Goal: Contribute content: Add original content to the website for others to see

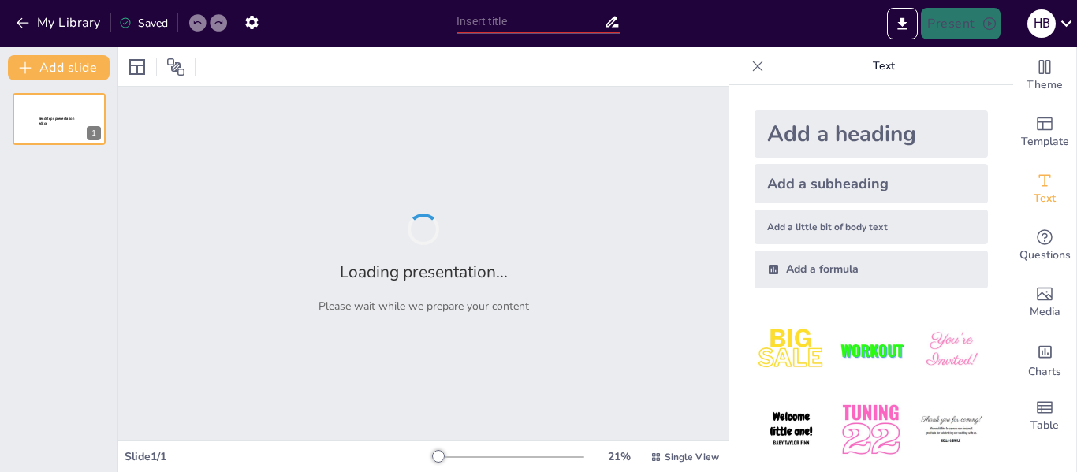
type input "Mentaal Welzijn: Een Diepgaande Verkenning van Definitie en Ervaring"
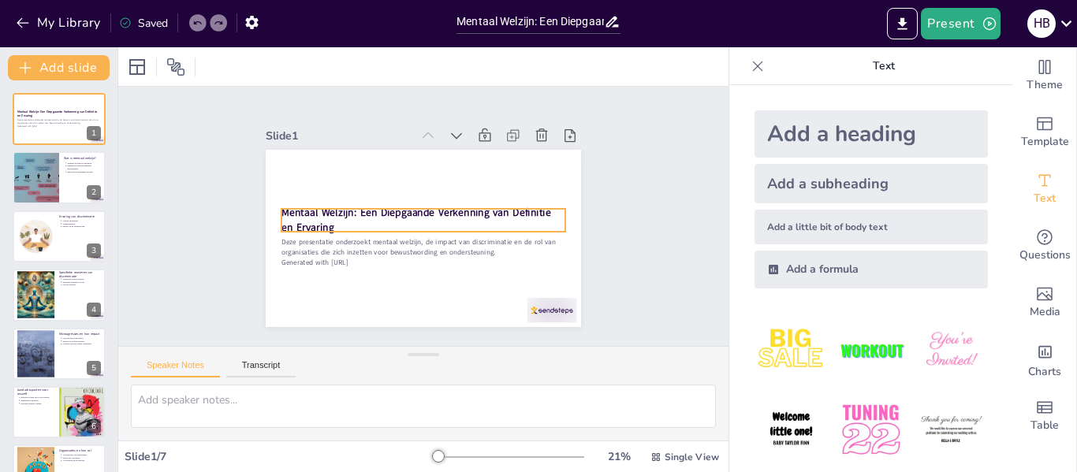
click at [354, 207] on strong "Mentaal Welzijn: Een Diepgaande Verkenning van Definitie en Ervaring" at bounding box center [430, 212] width 269 height 29
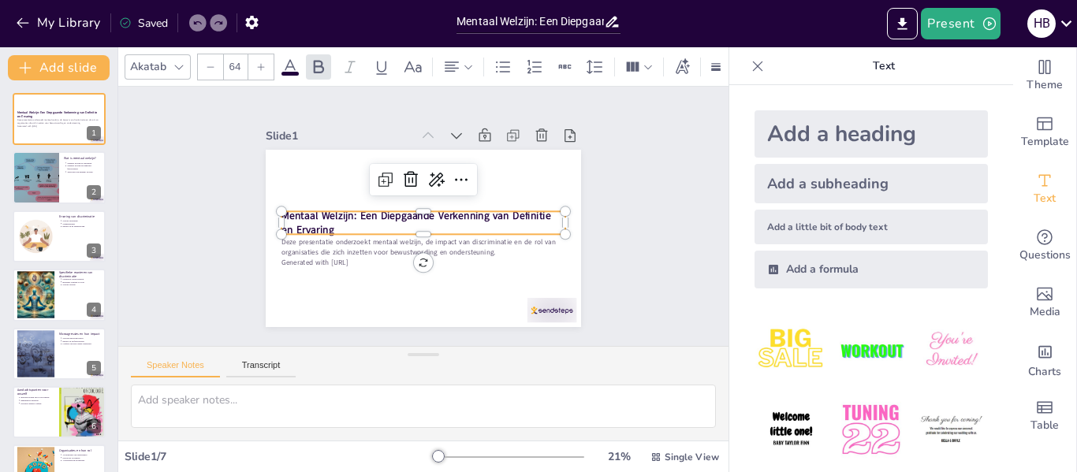
click at [415, 207] on strong "Mentaal Welzijn: Een Diepgaande Verkenning van Definitie en Ervaring" at bounding box center [429, 223] width 29 height 269
click at [542, 211] on strong "Mentaal Welzijn: Een Diepgaande Verkenning van Definitie en Ervaring" at bounding box center [414, 213] width 265 height 97
click at [366, 214] on strong "Mentaal Welzijn: Een Diepgaande Verkenning van Definitie en Ervaring" at bounding box center [427, 207] width 122 height 258
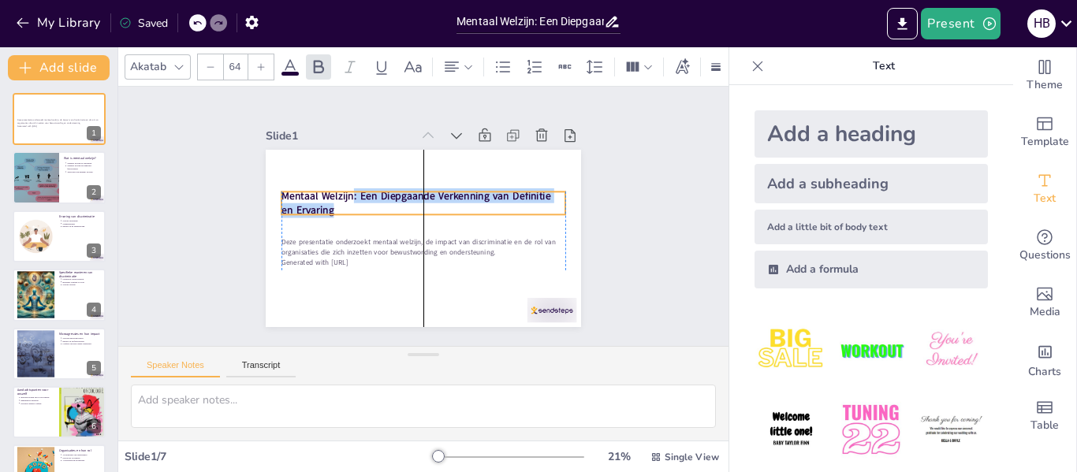
drag, startPoint x: 345, startPoint y: 213, endPoint x: 341, endPoint y: 194, distance: 19.3
click at [408, 194] on strong "Mentaal Welzijn: Een Diepgaande Verkenning van Definitie en Ervaring" at bounding box center [437, 207] width 58 height 269
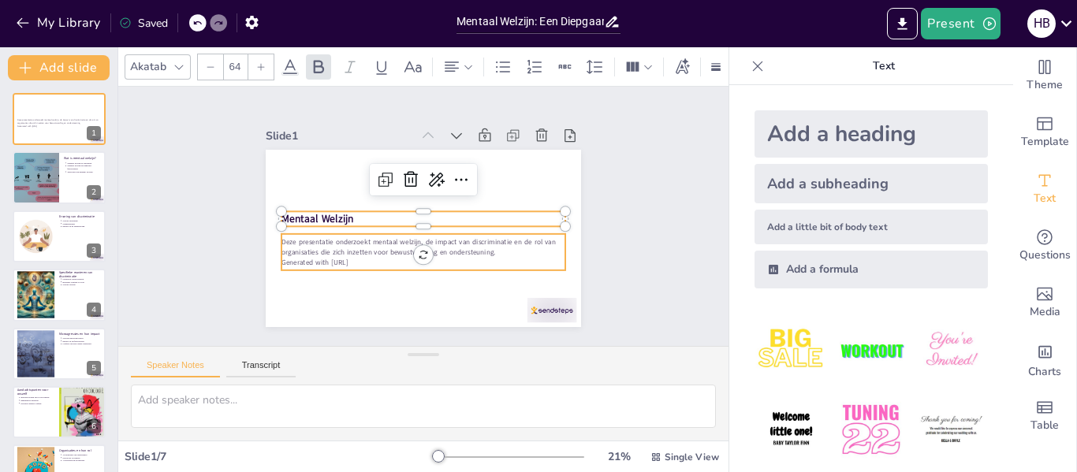
click at [298, 250] on p "Deze presentatie onderzoekt mentaal welzijn, de impact van discriminatie en de …" at bounding box center [400, 237] width 204 height 224
type input "43"
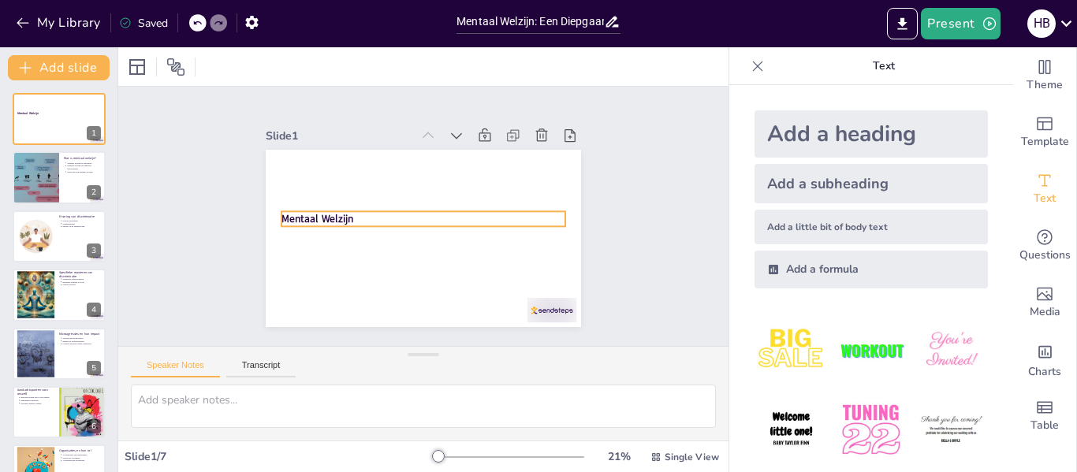
click at [346, 202] on div at bounding box center [401, 220] width 239 height 345
click at [491, 209] on strong "Mentaal Welzijn" at bounding box center [527, 203] width 73 height 22
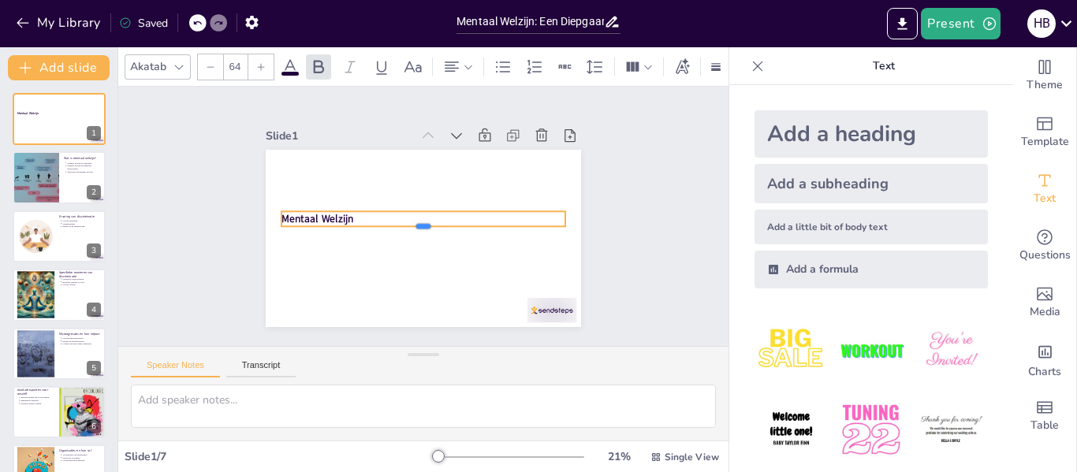
drag, startPoint x: 360, startPoint y: 219, endPoint x: 367, endPoint y: 199, distance: 20.7
click at [367, 199] on div "Mentaal Welzijn" at bounding box center [443, 208] width 290 height 360
click at [351, 208] on p "Mentaal Welzijn" at bounding box center [424, 214] width 274 height 102
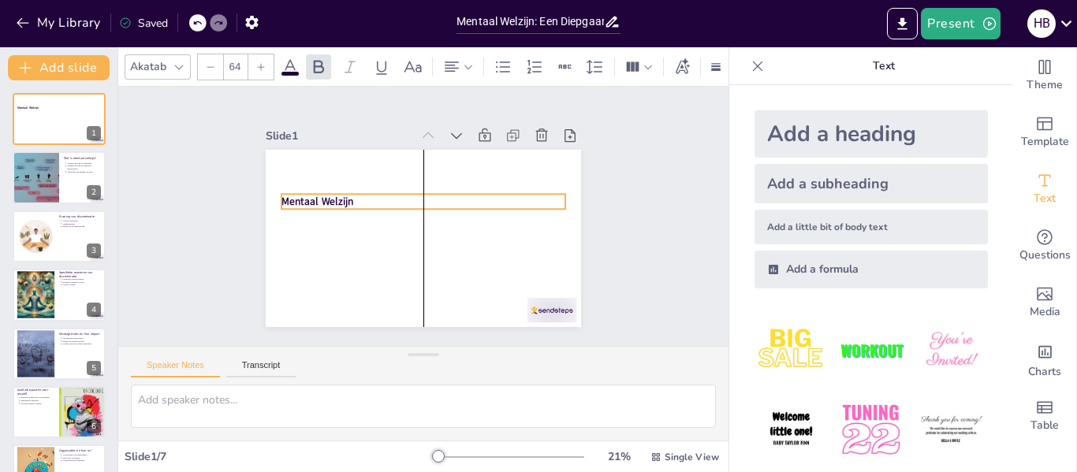
drag, startPoint x: 349, startPoint y: 205, endPoint x: 348, endPoint y: 188, distance: 16.6
click at [386, 188] on p "Mentaal Welzijn" at bounding box center [408, 215] width 44 height 284
click at [584, 255] on div "Slide 1 Mentaal Welzijn Slide 2 Wat is mentaal welzijn? Mentaal welzijn is veel…" at bounding box center [424, 216] width 322 height 634
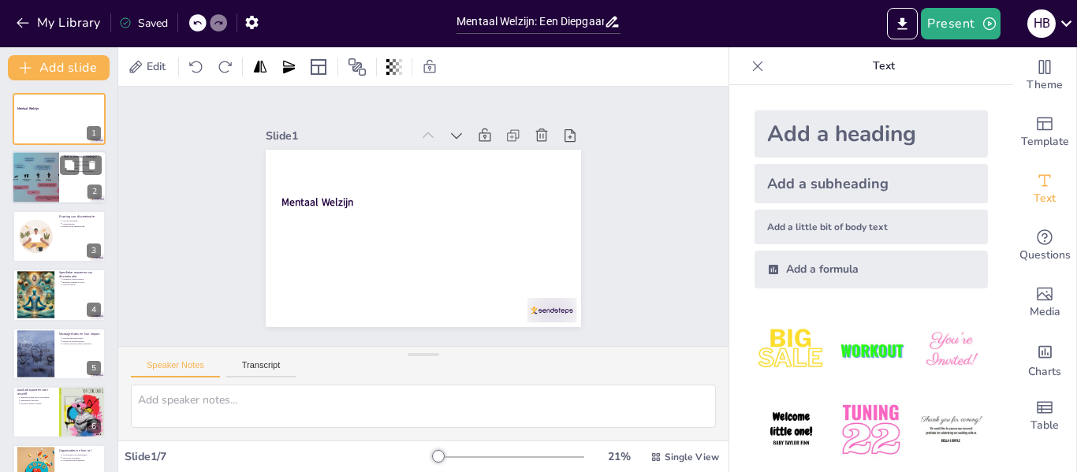
click at [55, 195] on div at bounding box center [35, 178] width 95 height 54
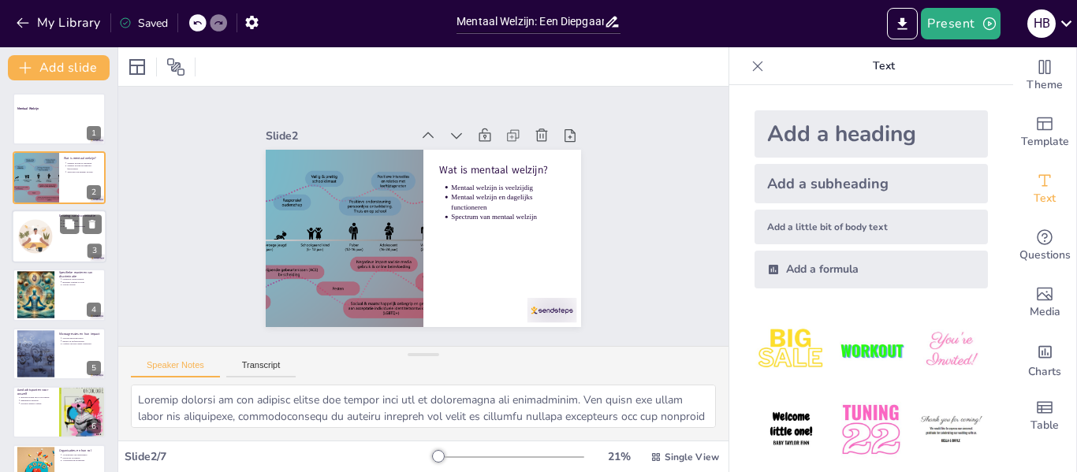
click at [43, 236] on div at bounding box center [35, 236] width 48 height 48
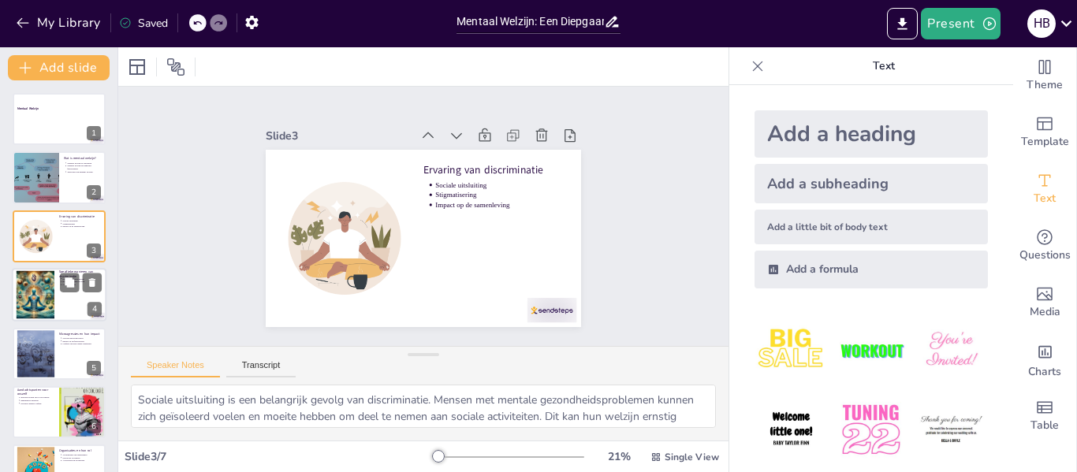
click at [40, 301] on div at bounding box center [36, 295] width 84 height 48
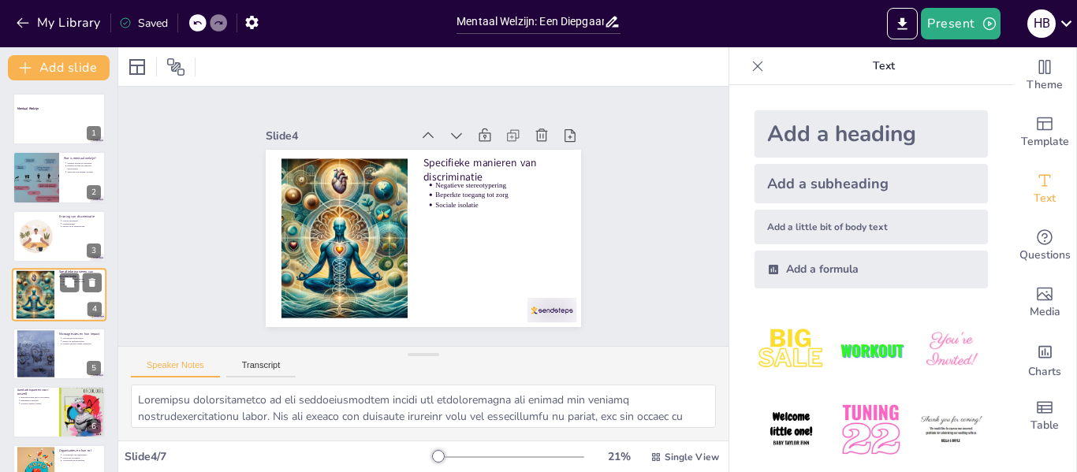
scroll to position [18, 0]
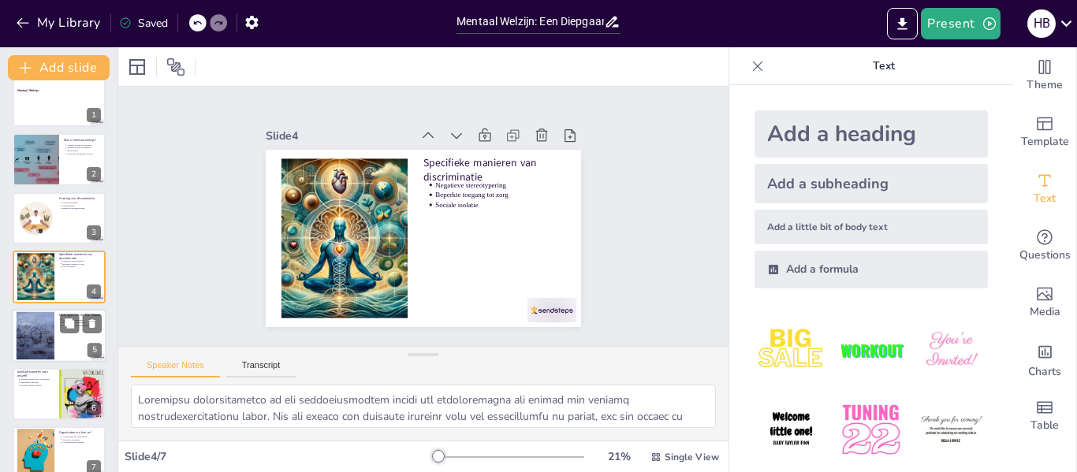
click at [29, 345] on div at bounding box center [35, 335] width 64 height 48
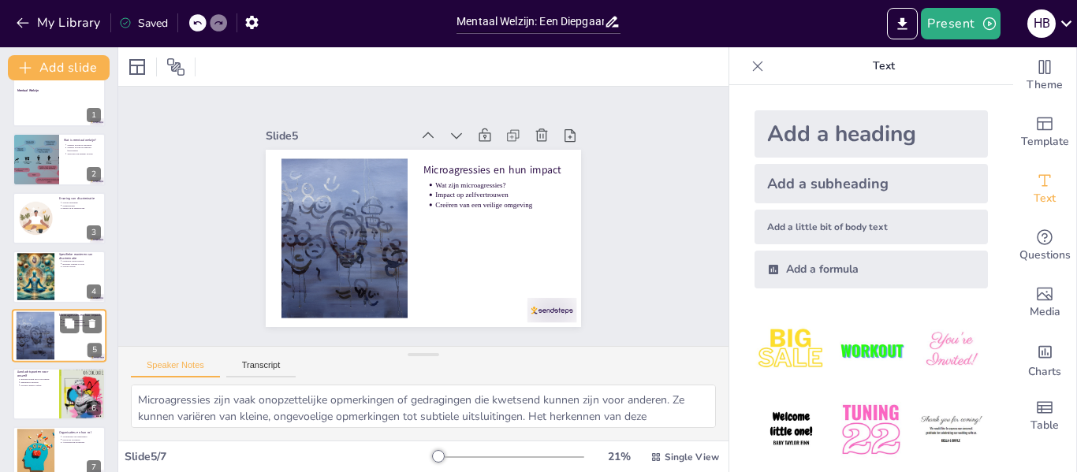
scroll to position [38, 0]
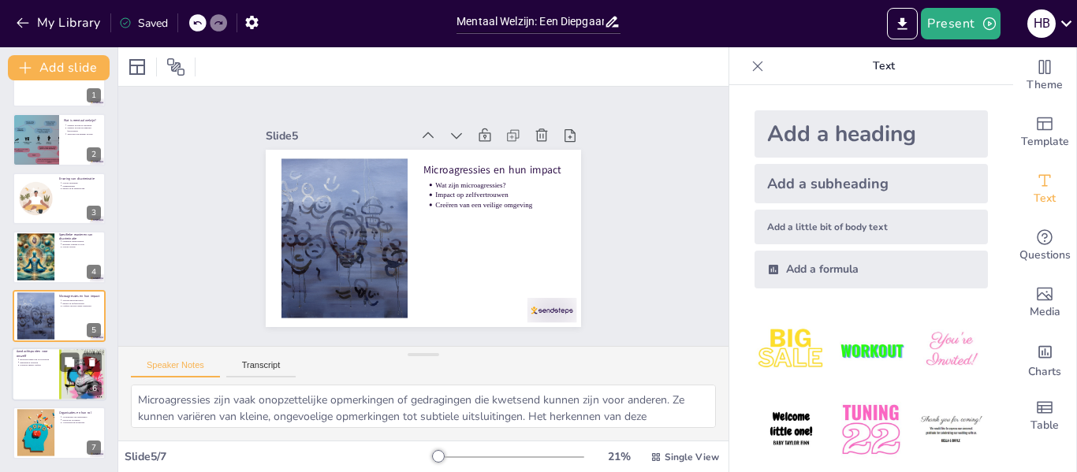
click at [68, 394] on div at bounding box center [82, 374] width 47 height 67
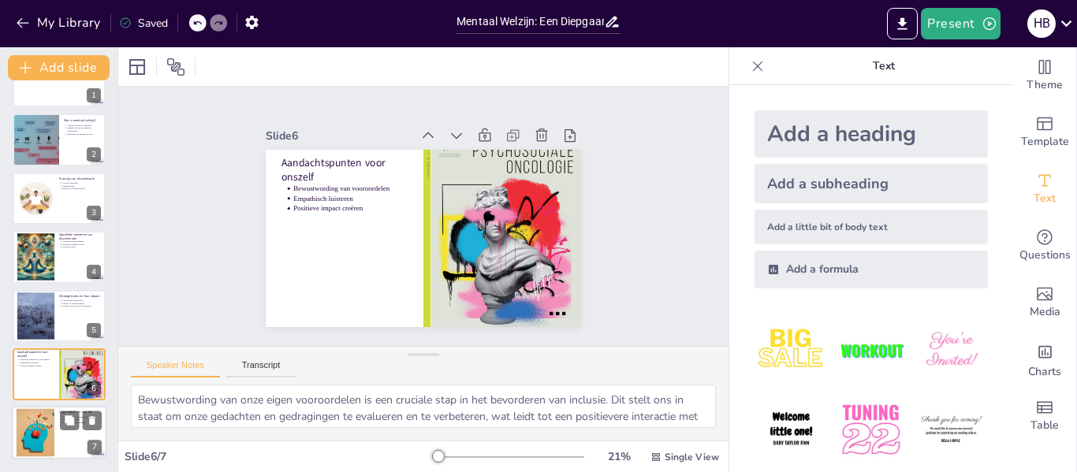
click at [37, 449] on div at bounding box center [35, 433] width 72 height 48
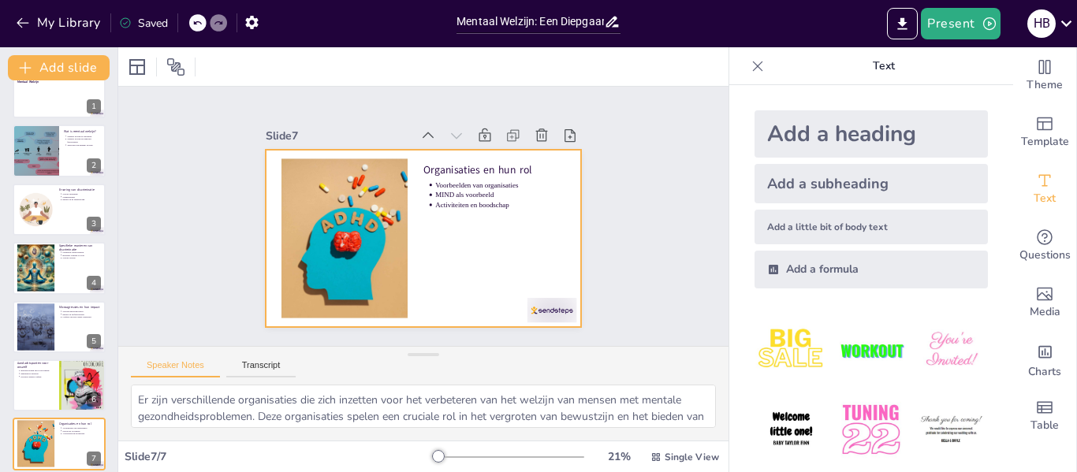
scroll to position [0, 0]
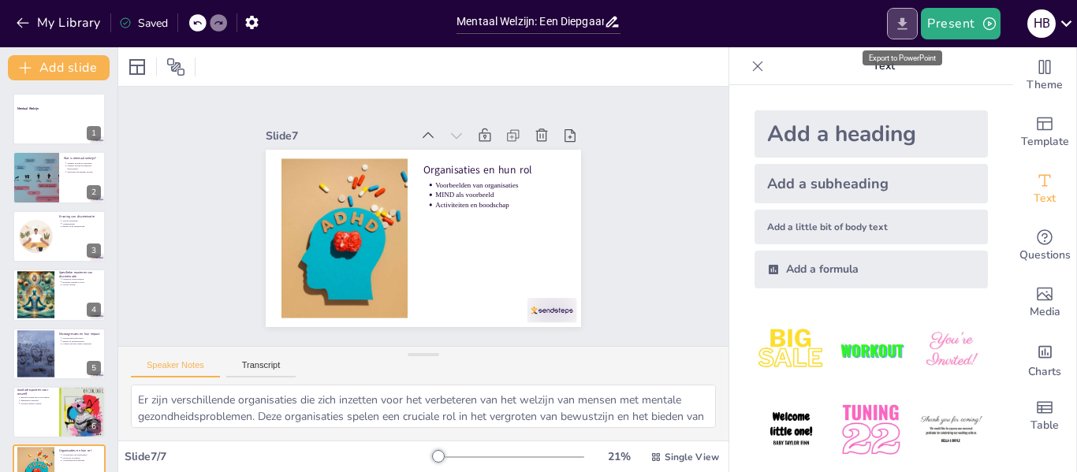
click at [900, 24] on icon "Export to PowerPoint" at bounding box center [902, 24] width 17 height 17
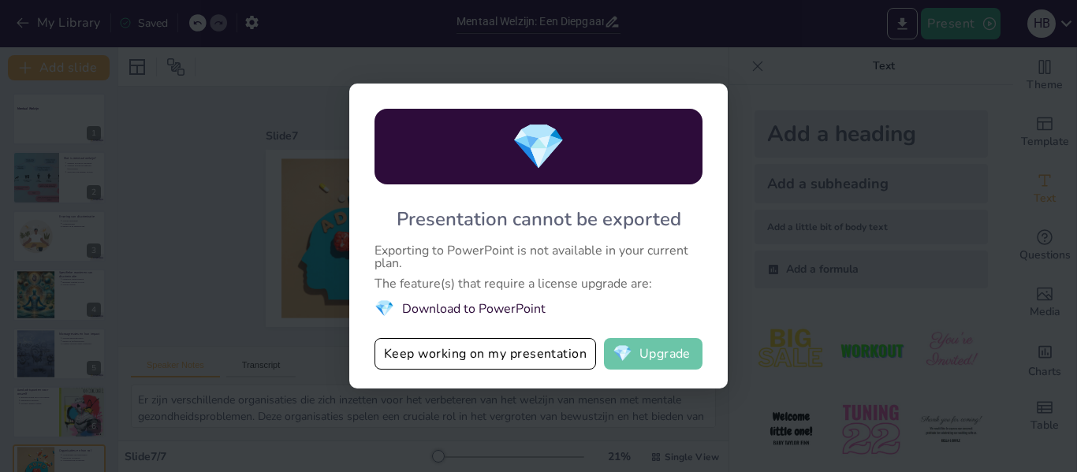
click at [634, 358] on button "💎 Upgrade" at bounding box center [653, 354] width 99 height 32
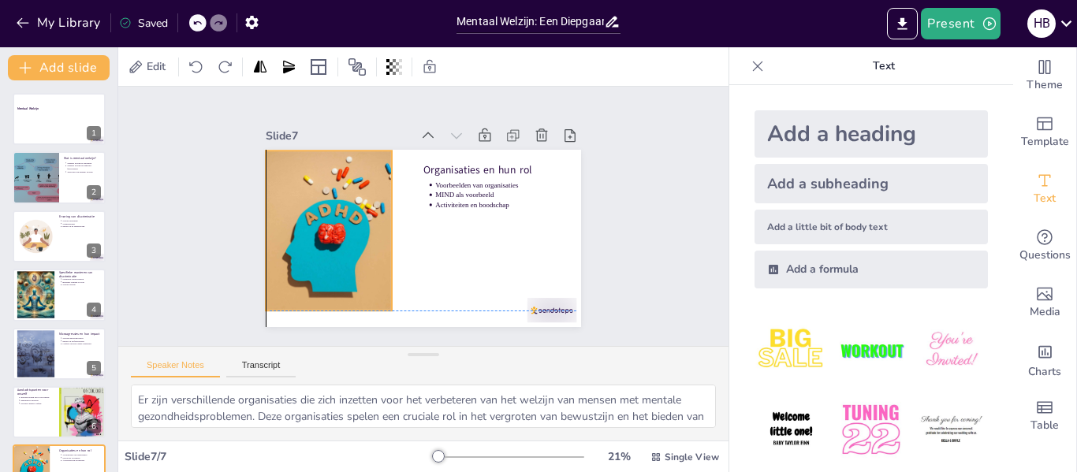
drag, startPoint x: 291, startPoint y: 192, endPoint x: 280, endPoint y: 184, distance: 13.6
click at [353, 184] on div at bounding box center [466, 301] width 226 height 277
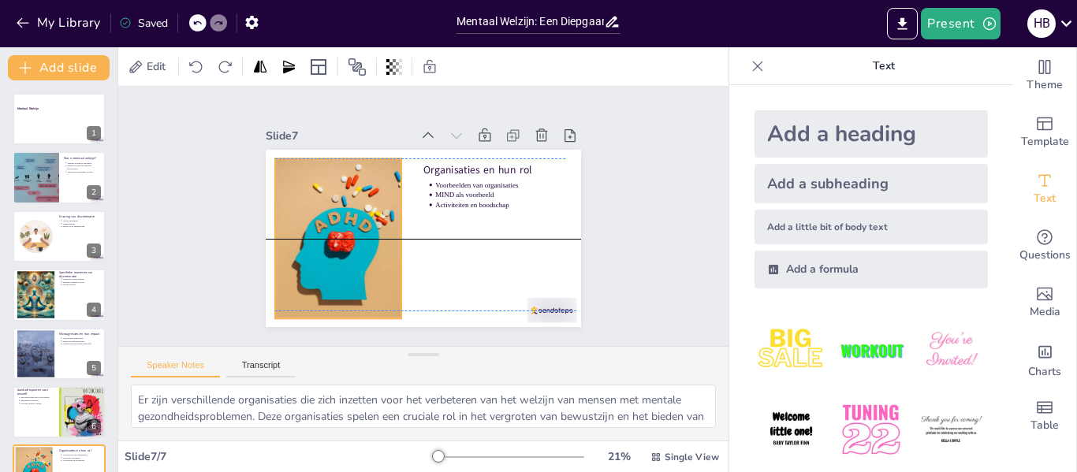
drag, startPoint x: 294, startPoint y: 207, endPoint x: 304, endPoint y: 210, distance: 10.0
click at [359, 210] on div at bounding box center [497, 168] width 277 height 225
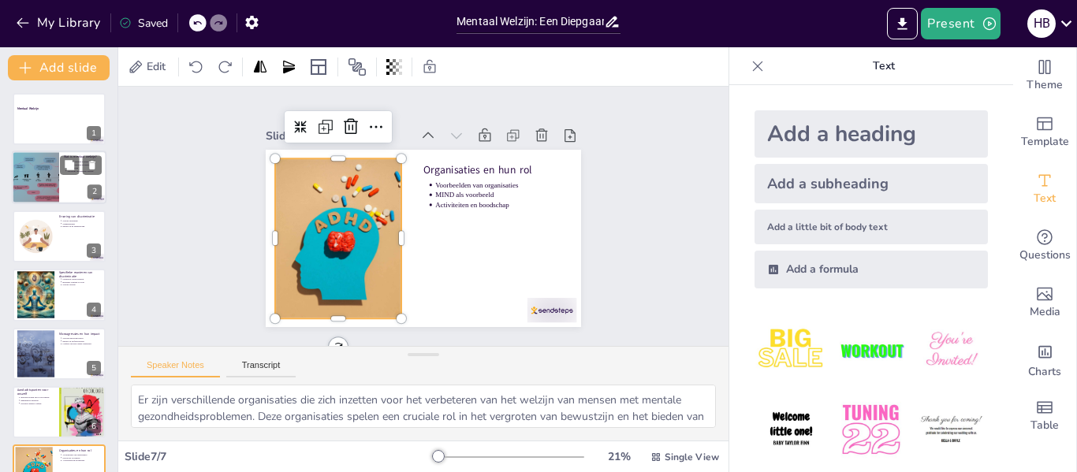
click at [49, 177] on div at bounding box center [35, 178] width 95 height 54
type textarea "Loremip dolorsi am con adipisc elitse doe tempor inci utl et doloremagna ali en…"
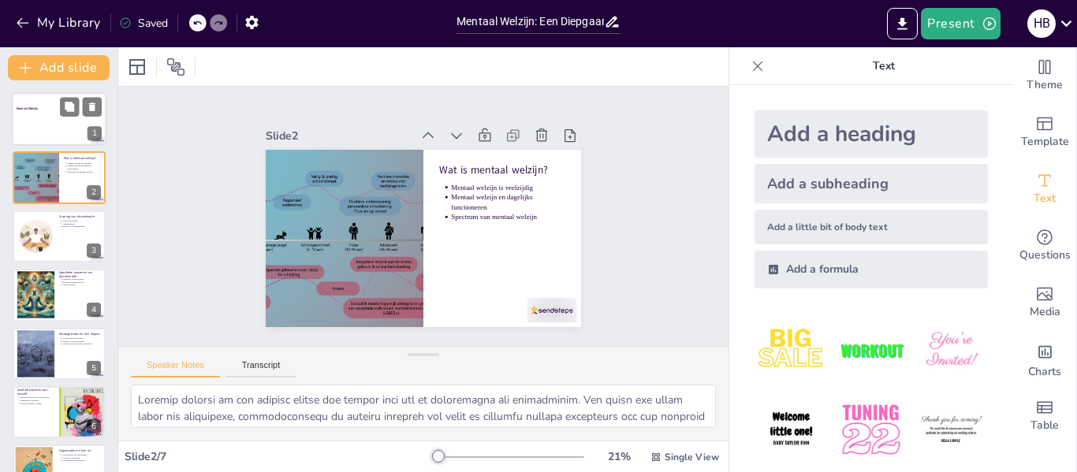
click at [59, 117] on div at bounding box center [59, 119] width 95 height 54
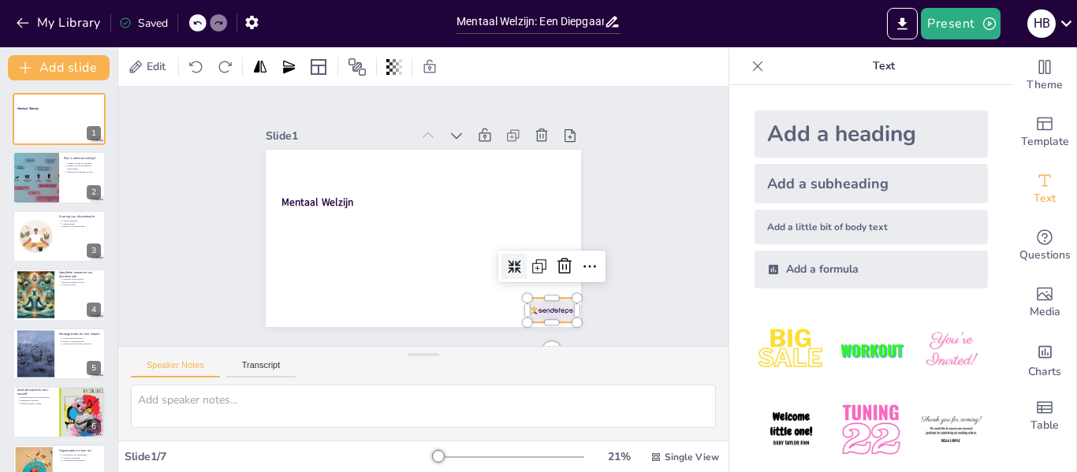
click at [299, 186] on div at bounding box center [271, 166] width 54 height 39
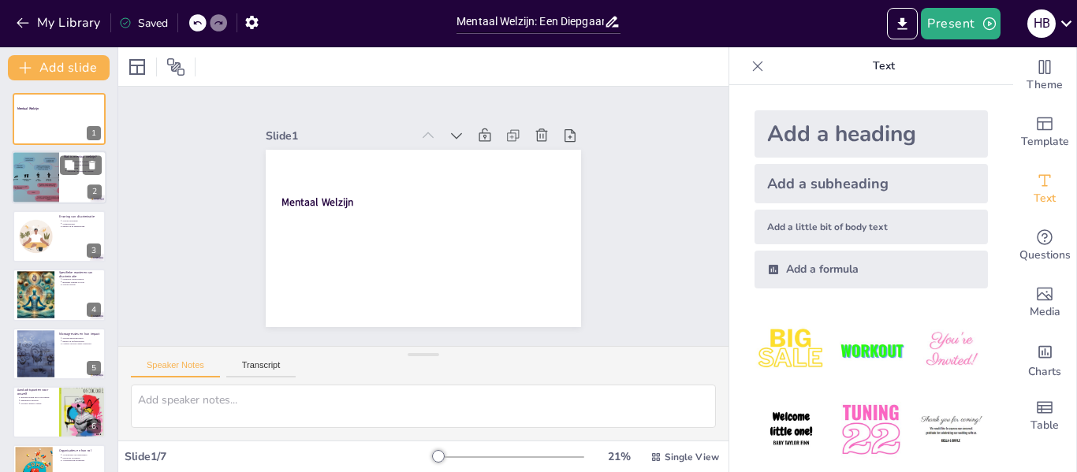
click at [58, 169] on div at bounding box center [35, 178] width 95 height 54
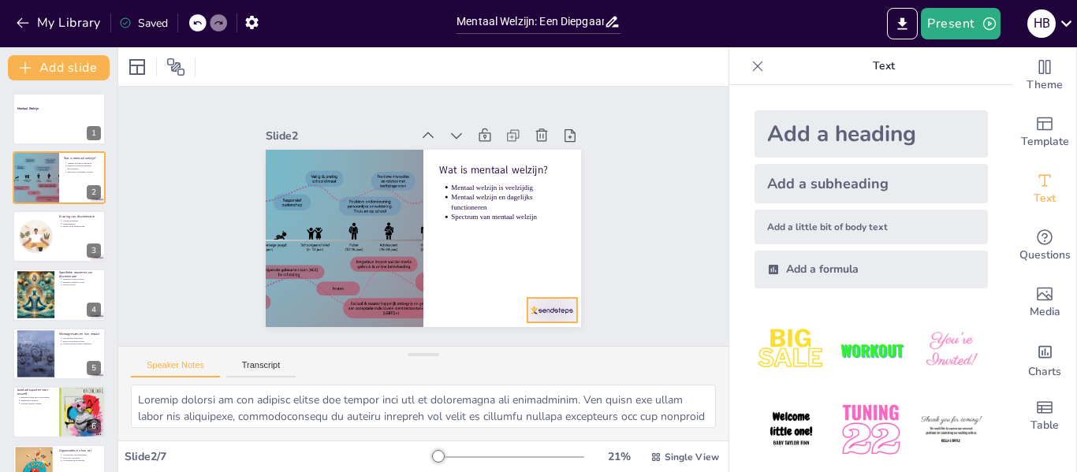
click at [376, 335] on div at bounding box center [358, 362] width 35 height 54
click at [59, 233] on div at bounding box center [59, 237] width 95 height 54
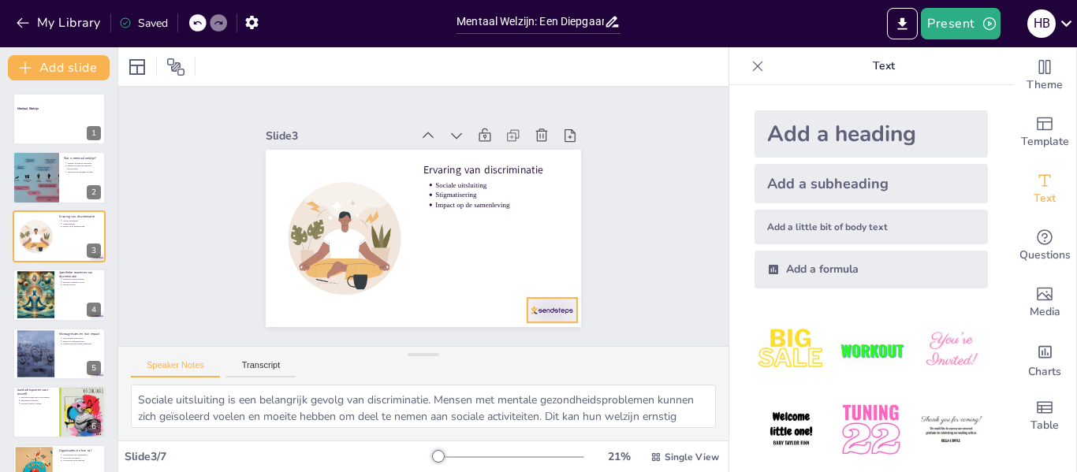
click at [527, 311] on div at bounding box center [551, 310] width 49 height 24
click at [70, 353] on div at bounding box center [59, 354] width 95 height 54
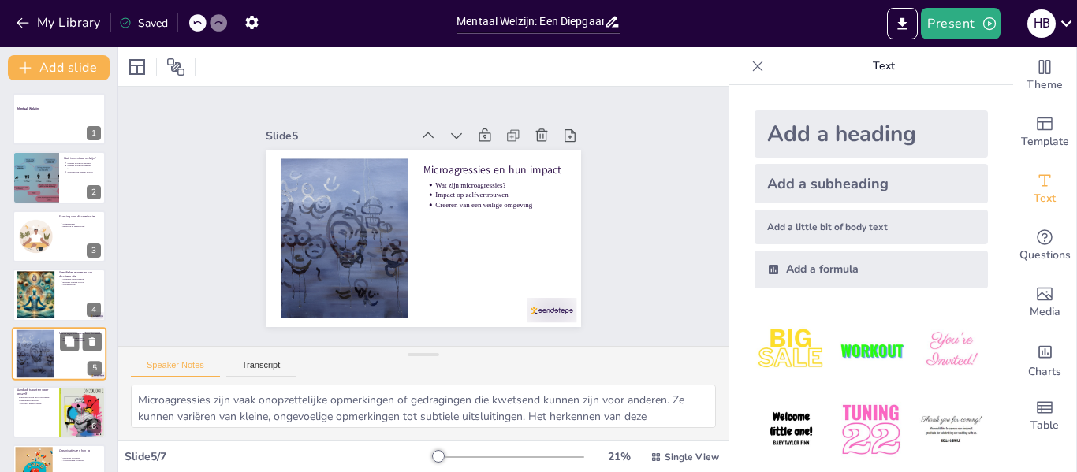
scroll to position [38, 0]
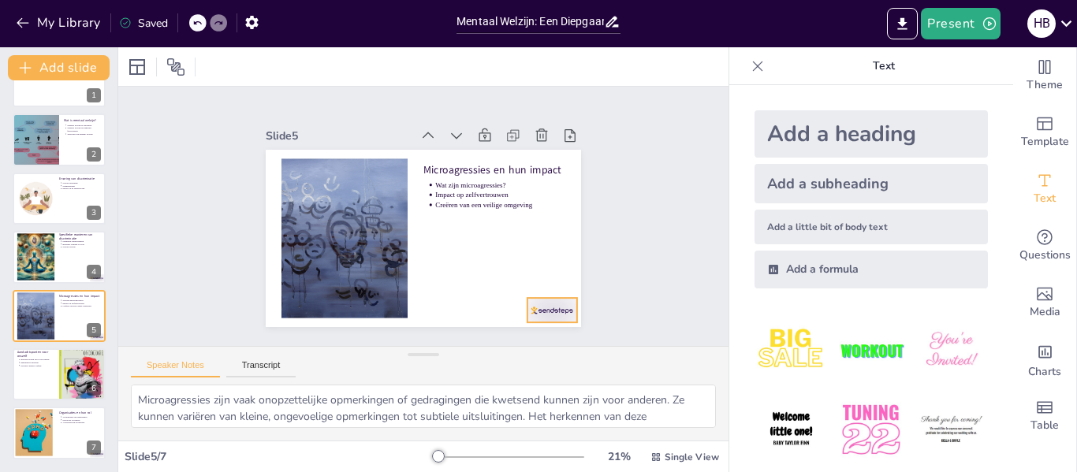
click at [531, 306] on div at bounding box center [551, 310] width 49 height 24
click at [63, 369] on button at bounding box center [69, 361] width 19 height 19
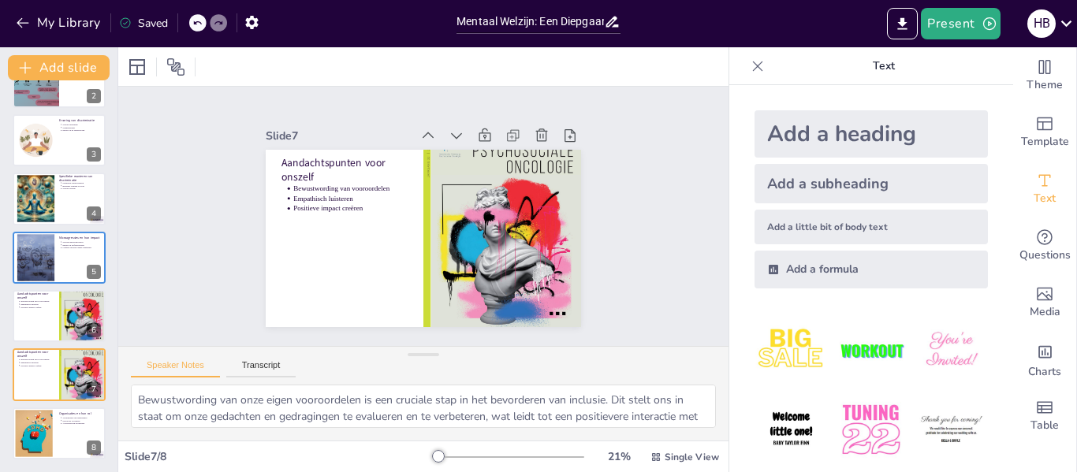
scroll to position [0, 0]
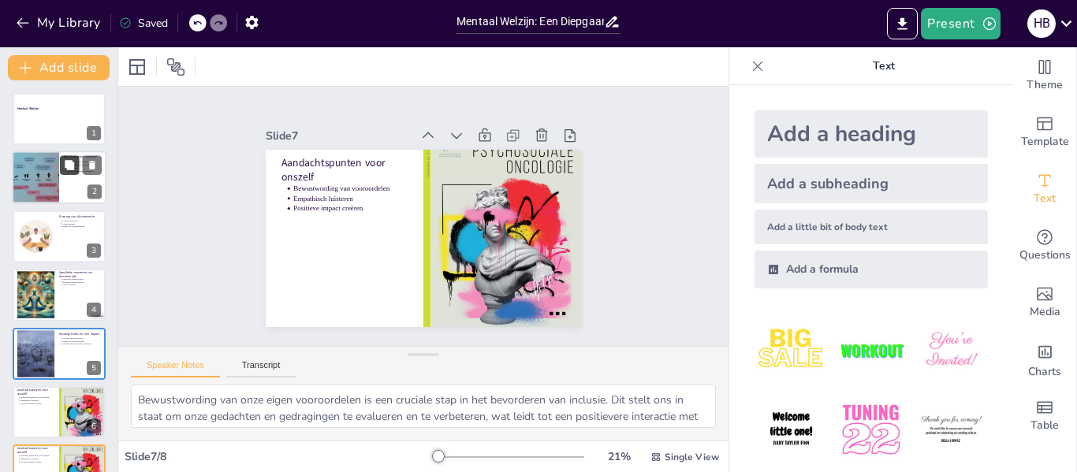
click at [61, 173] on button at bounding box center [69, 165] width 19 height 19
type textarea "Loremip dolorsi am con adipisc elitse doe tempor inci utl et doloremagna ali en…"
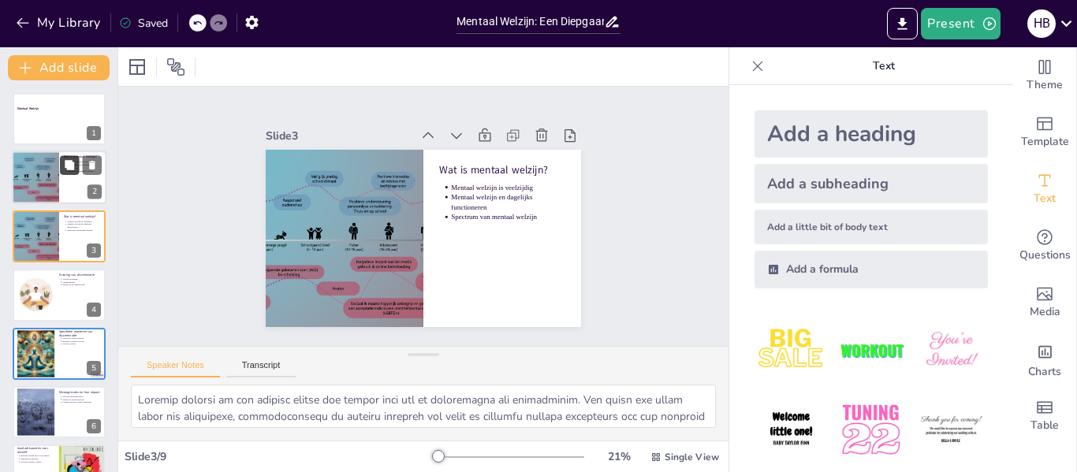
click at [74, 167] on icon at bounding box center [69, 165] width 9 height 9
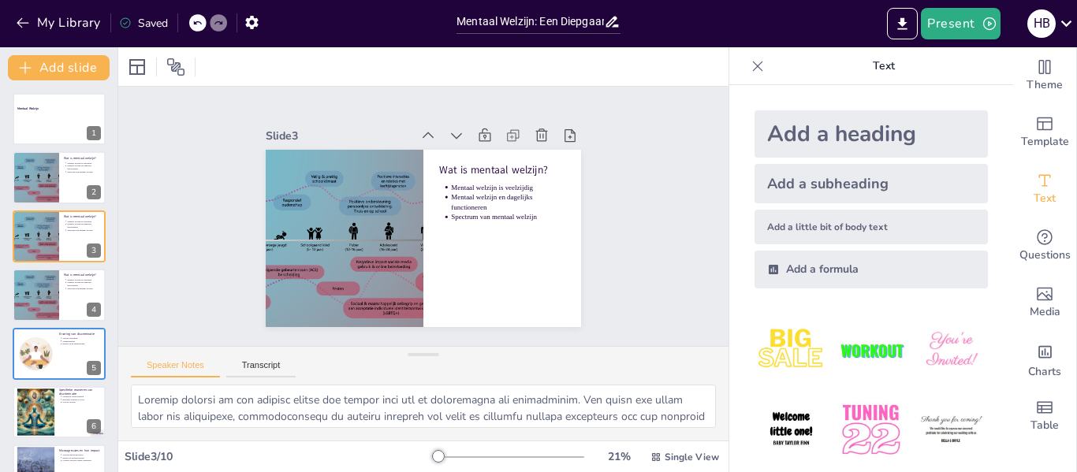
click at [613, 263] on div "Slide 1 Mentaal Welzijn Slide 2 Wat is mentaal welzijn? Mentaal welzijn is veel…" at bounding box center [424, 216] width 658 height 530
click at [900, 22] on icon "Export to PowerPoint" at bounding box center [902, 24] width 17 height 17
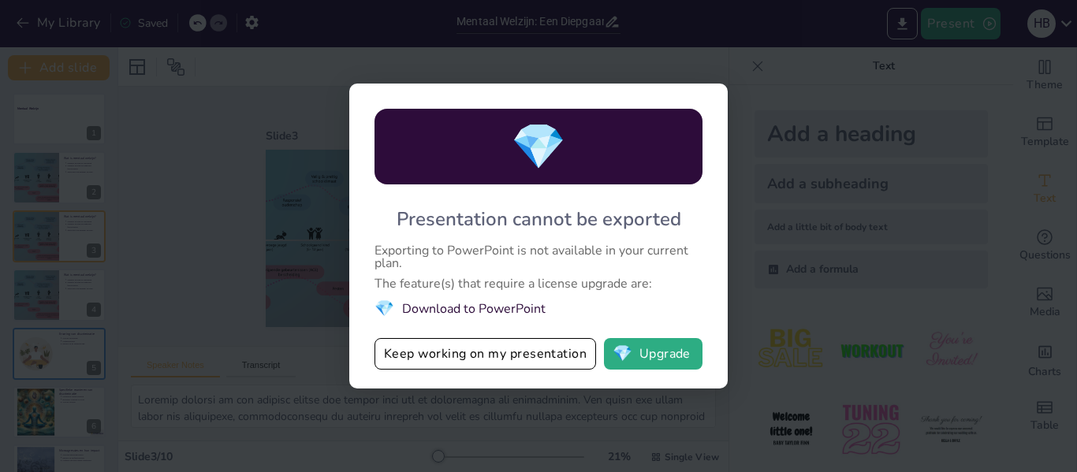
click at [493, 310] on li "💎 Download to PowerPoint" at bounding box center [538, 308] width 328 height 21
click at [650, 348] on button "💎 Upgrade" at bounding box center [653, 354] width 99 height 32
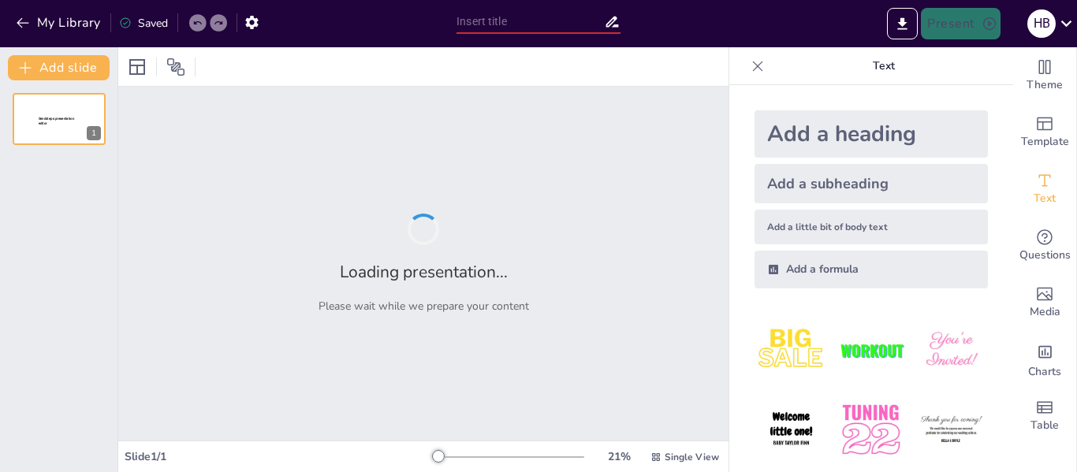
type input "Mentaal Welzijn: Een Diepgaande Verkenning van Definitie en Ervaring"
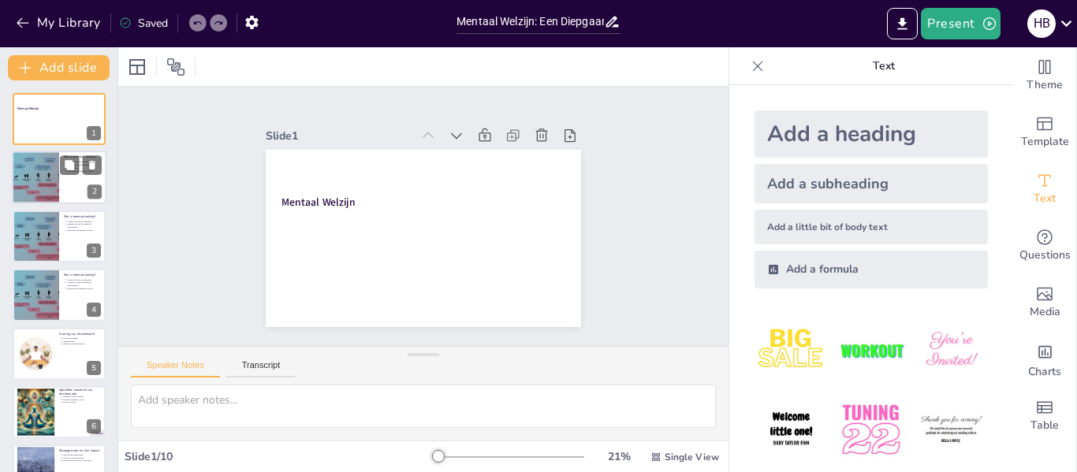
click at [59, 166] on div at bounding box center [59, 178] width 95 height 54
type textarea "Loremip dolorsi am con adipisc elitse doe tempor inci utl et doloremagna ali en…"
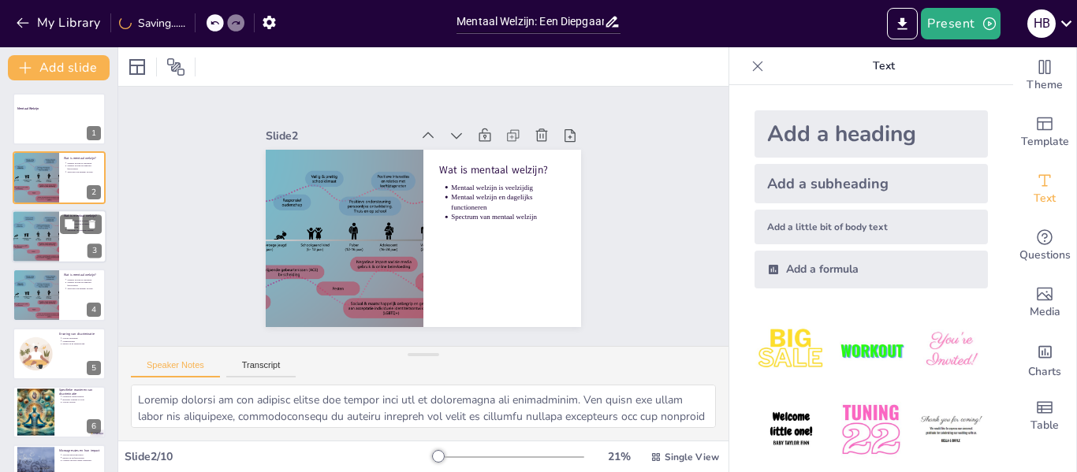
click at [56, 246] on div at bounding box center [35, 237] width 95 height 54
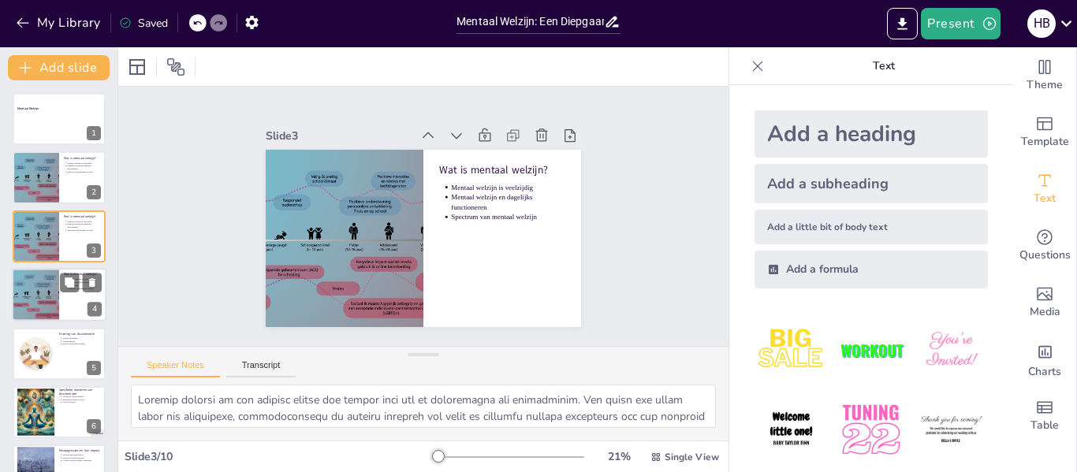
click at [59, 295] on div at bounding box center [59, 295] width 95 height 54
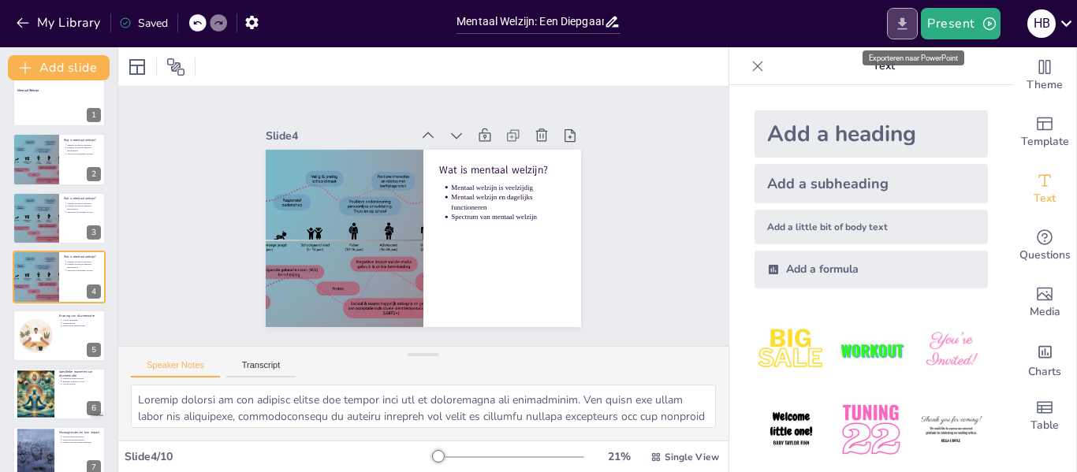
click at [902, 16] on icon "Export to PowerPoint" at bounding box center [902, 24] width 17 height 17
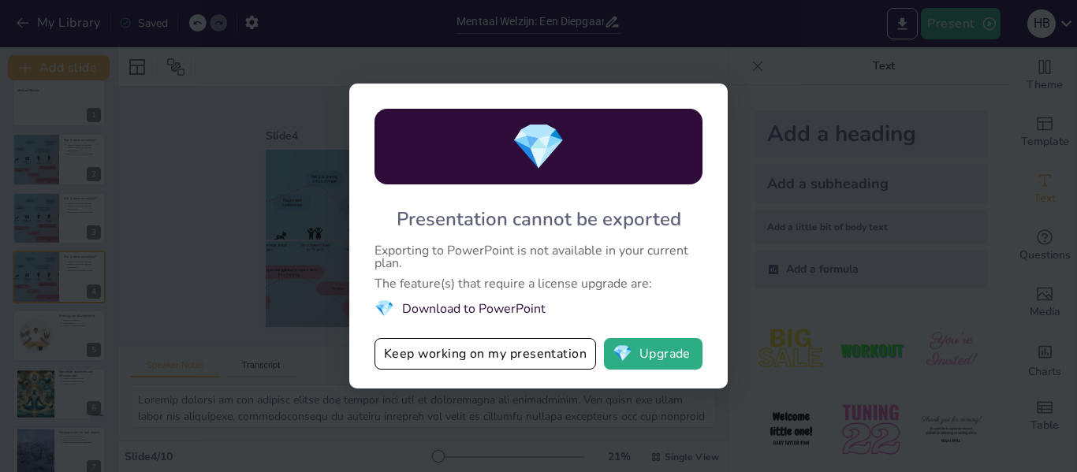
click at [538, 321] on div "💎 Presentation cannot be exported Exporting to PowerPoint is not available in y…" at bounding box center [538, 236] width 378 height 305
click at [736, 50] on div "💎 Presentation cannot be exported Exporting to PowerPoint is not available in y…" at bounding box center [538, 236] width 1077 height 472
click at [511, 408] on div "💎 Presentation cannot be exported Exporting to PowerPoint is not available in y…" at bounding box center [538, 236] width 1077 height 472
click at [740, 71] on div "💎 Presentation cannot be exported Exporting to PowerPoint is not available in y…" at bounding box center [538, 236] width 1077 height 472
click at [555, 349] on button "Keep working on my presentation" at bounding box center [485, 354] width 222 height 32
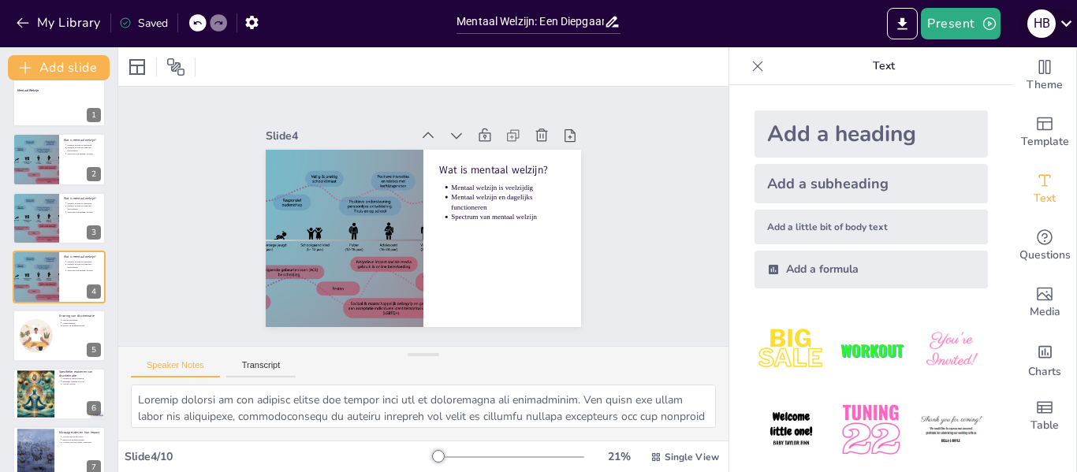
click at [1068, 14] on icon at bounding box center [1066, 23] width 21 height 21
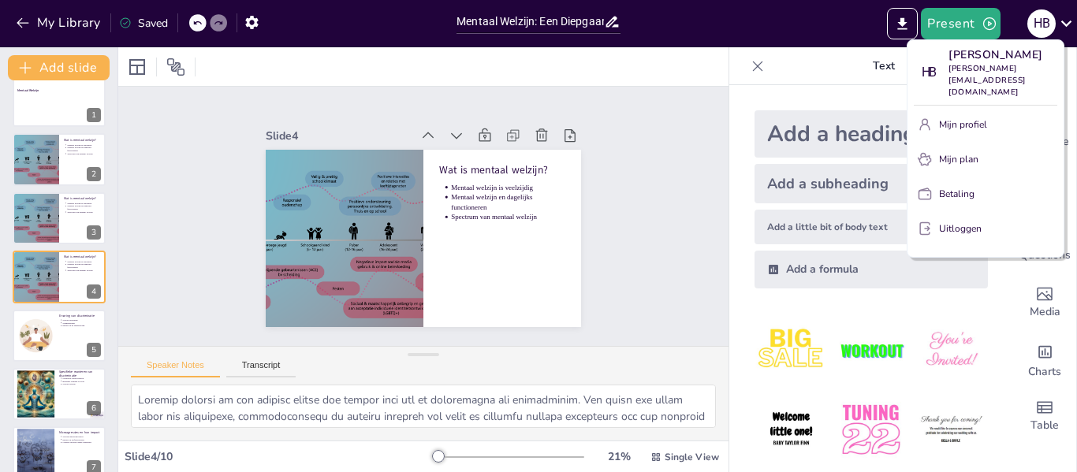
click at [753, 28] on div at bounding box center [538, 236] width 1077 height 472
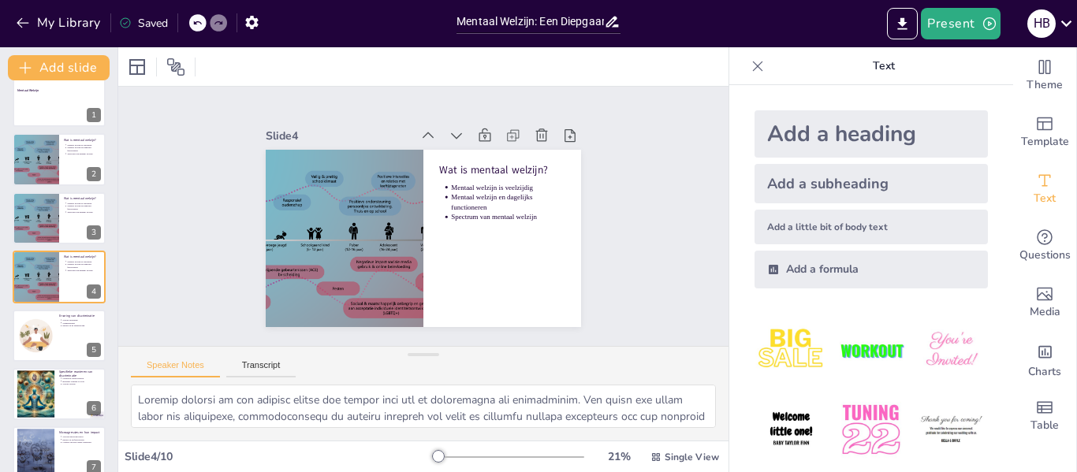
click at [524, 88] on div "Slide 1 Mentaal Welzijn Slide 2 Wat is mentaal welzijn? Mentaal welzijn is veel…" at bounding box center [423, 216] width 381 height 650
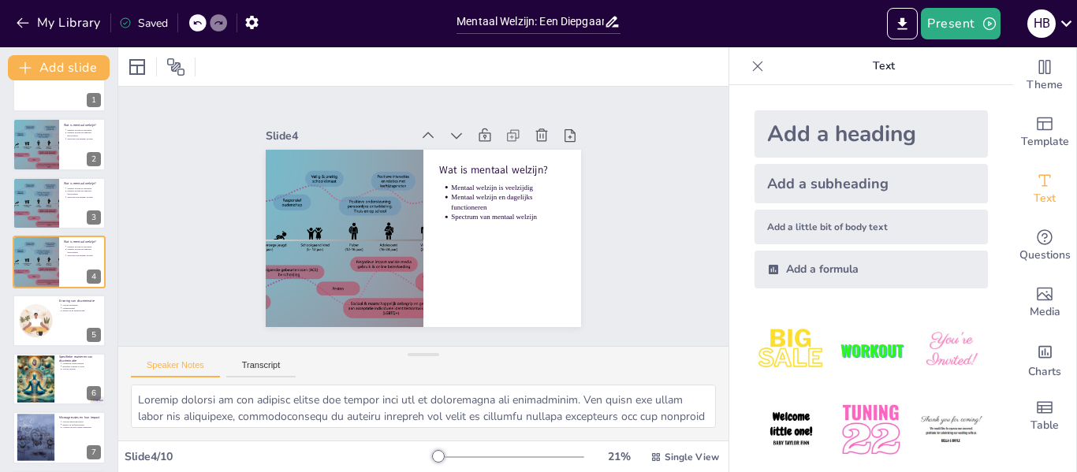
scroll to position [0, 0]
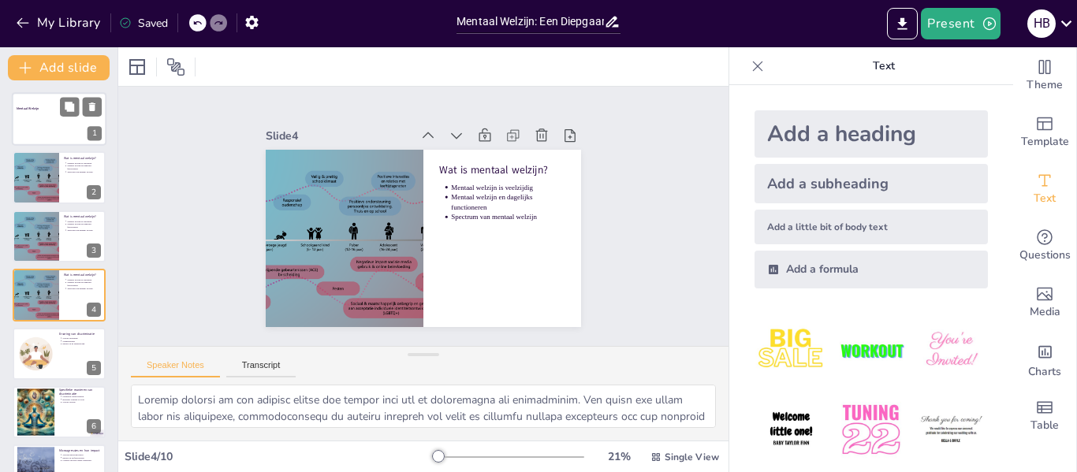
click at [52, 123] on div at bounding box center [59, 119] width 95 height 54
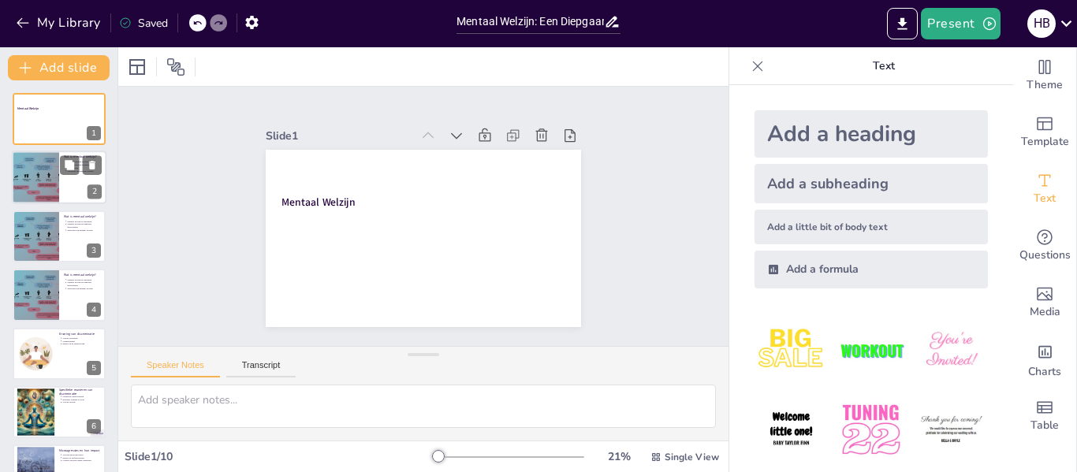
click at [49, 177] on div at bounding box center [35, 178] width 95 height 54
type textarea "Loremip dolorsi am con adipisc elitse doe tempor inci utl et doloremagna ali en…"
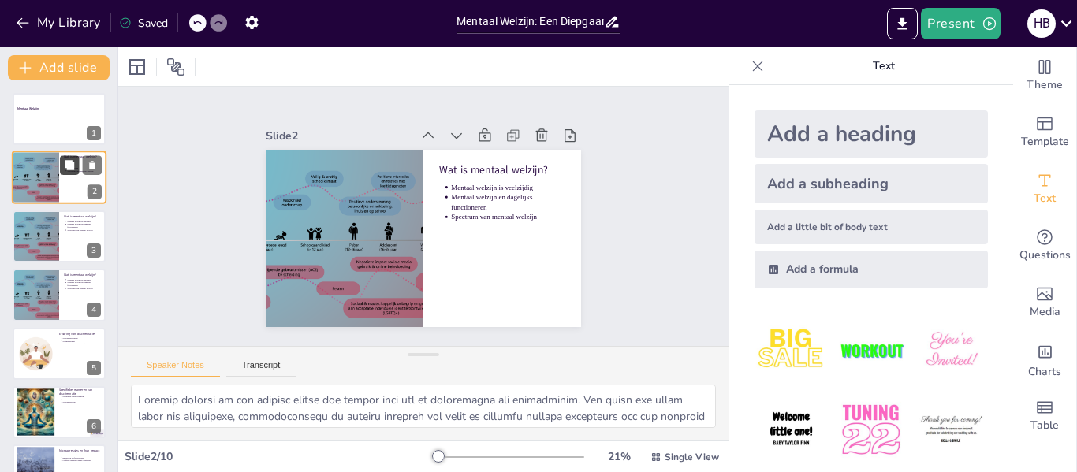
click at [71, 162] on icon at bounding box center [69, 165] width 9 height 9
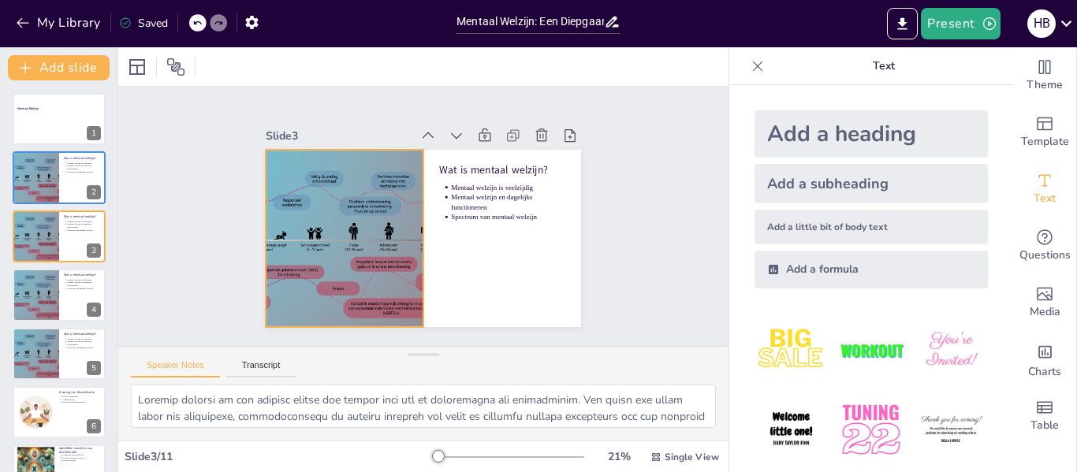
click at [345, 178] on div at bounding box center [342, 204] width 360 height 290
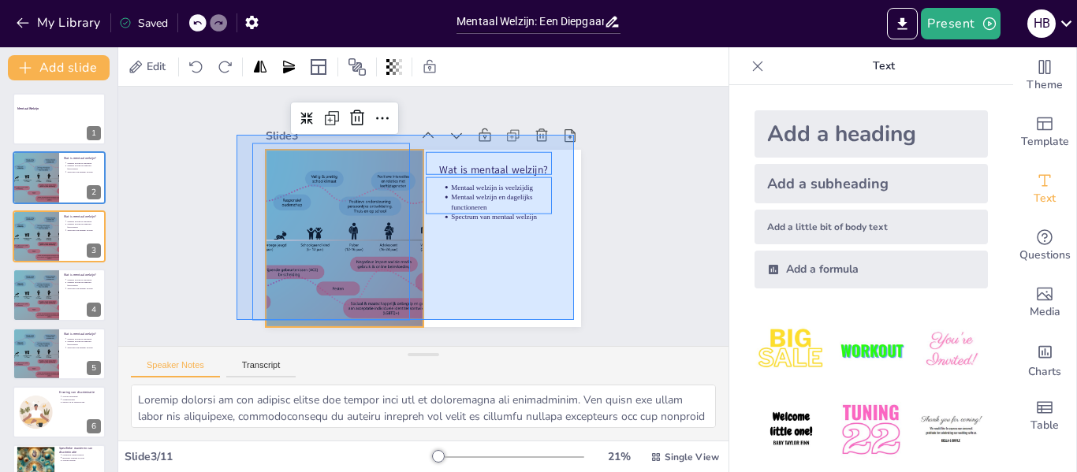
drag, startPoint x: 246, startPoint y: 142, endPoint x: 576, endPoint y: 324, distance: 376.5
click at [576, 324] on div "Slide 1 Mentaal Welzijn Slide 2 Wat is mentaal welzijn? Mentaal welzijn is veel…" at bounding box center [423, 216] width 530 height 658
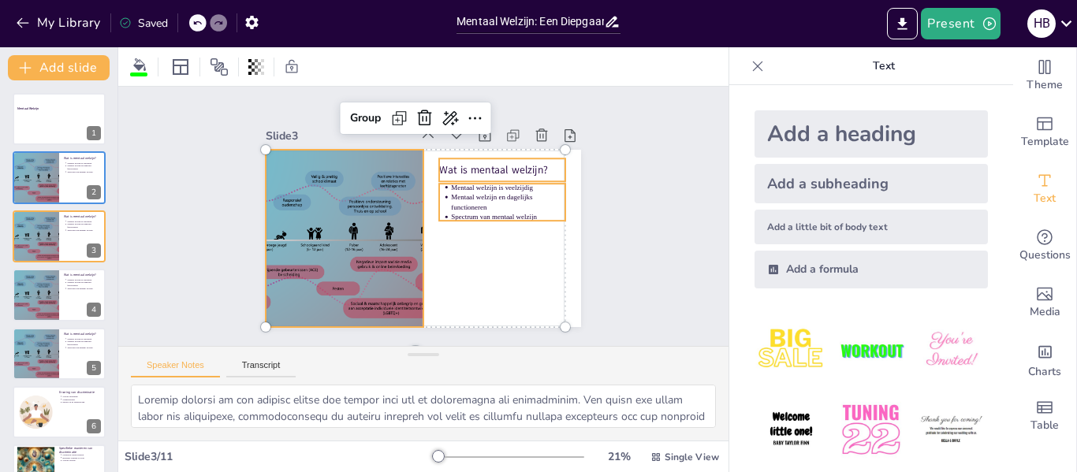
click at [553, 211] on div "Slide 1 Mentaal Welzijn Slide 2 Wat is mentaal welzijn? Mentaal welzijn is veel…" at bounding box center [422, 216] width 259 height 610
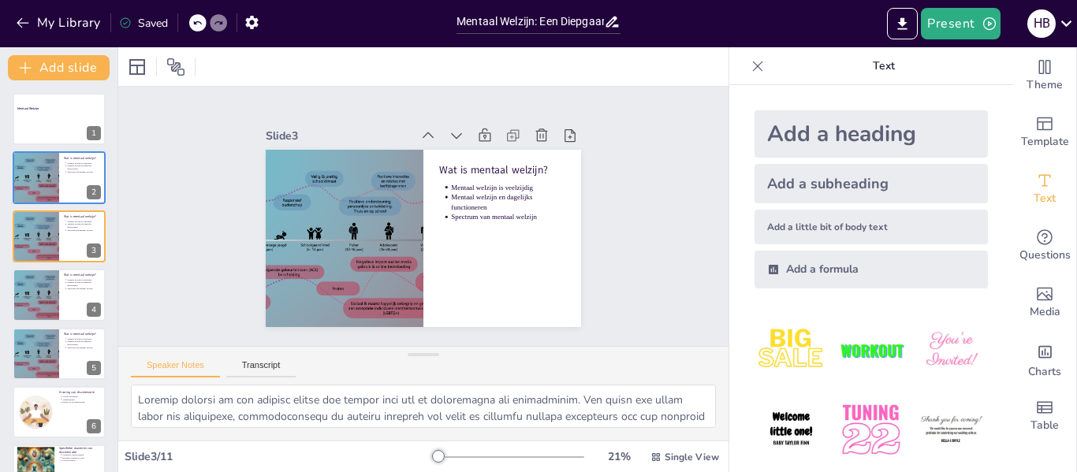
click at [133, 20] on div "Saved" at bounding box center [143, 23] width 49 height 15
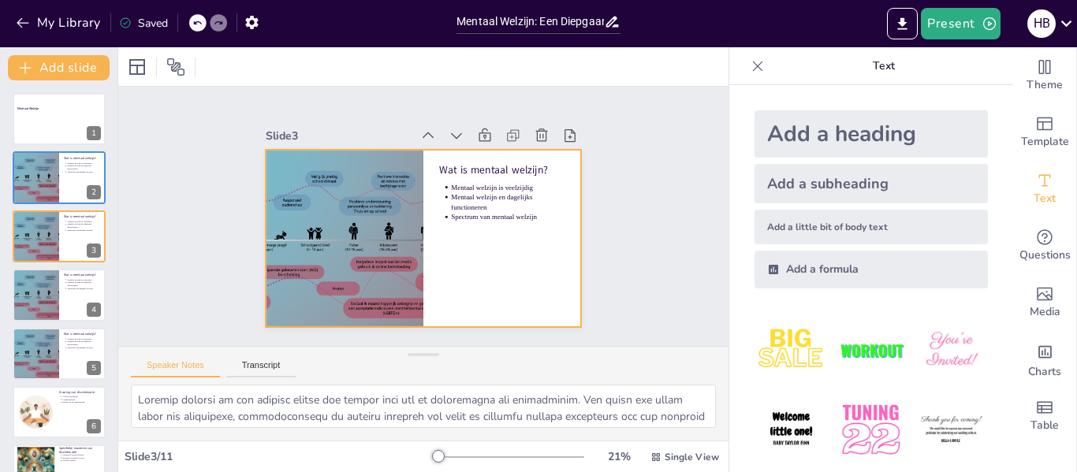
scroll to position [272, 0]
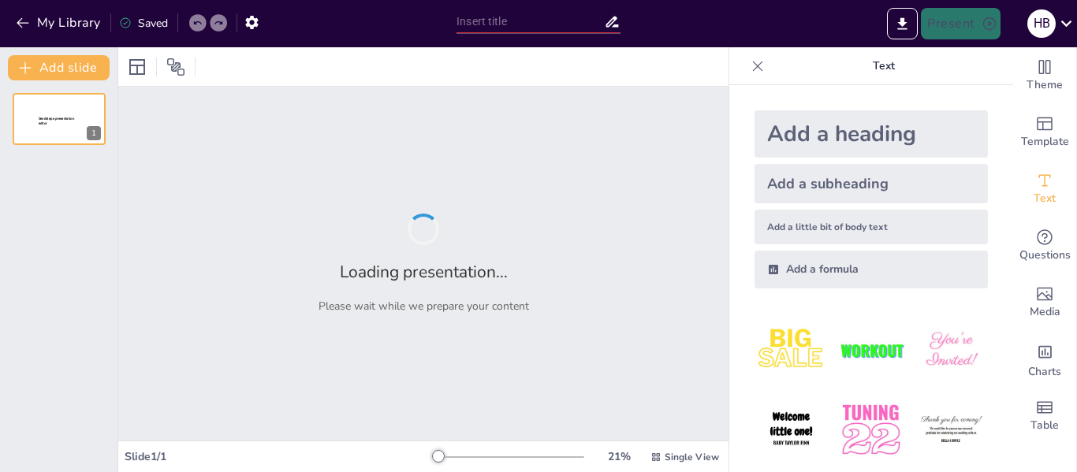
type input "Mentaal Welzijn: Een Diepgaande Verkenning van Definitie en Ervaring"
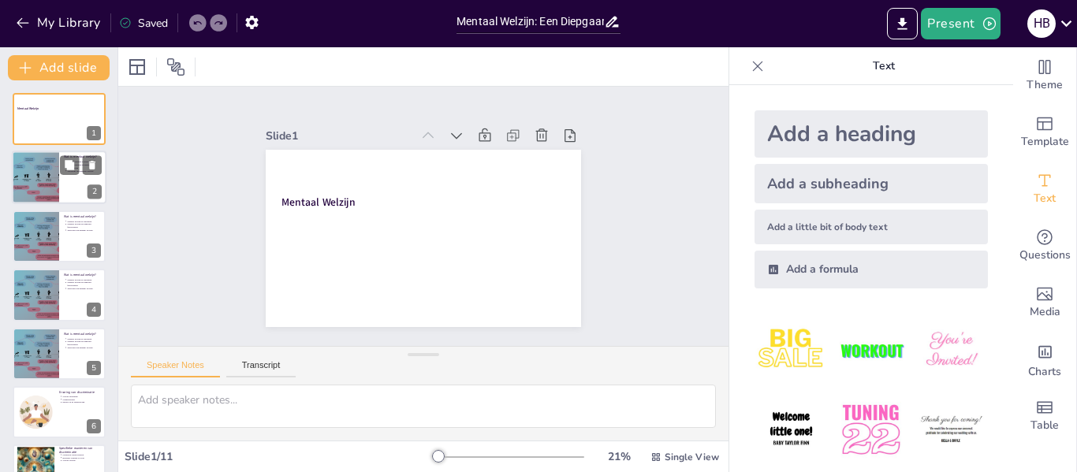
click at [43, 179] on div at bounding box center [35, 178] width 95 height 54
type textarea "Loremip dolorsi am con adipisc elitse doe tempor inci utl et doloremagna ali en…"
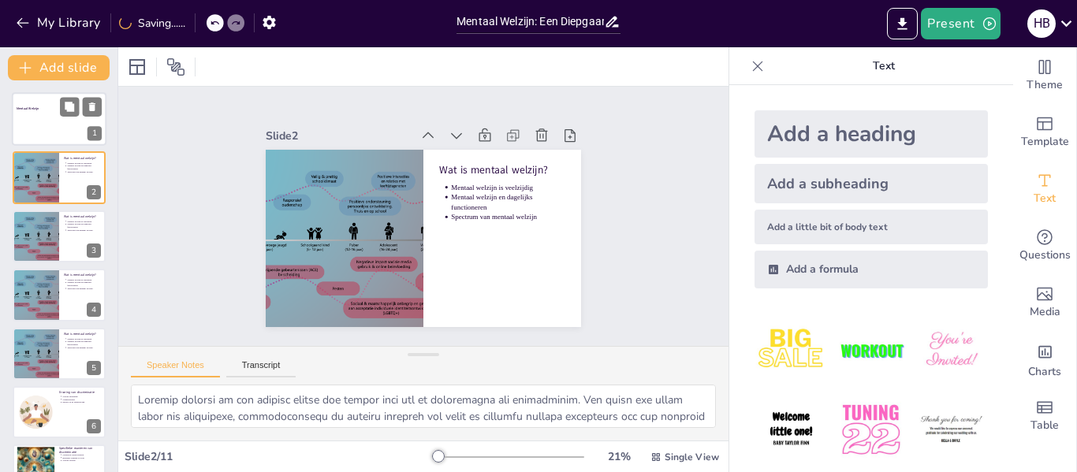
click at [48, 125] on div at bounding box center [59, 119] width 95 height 54
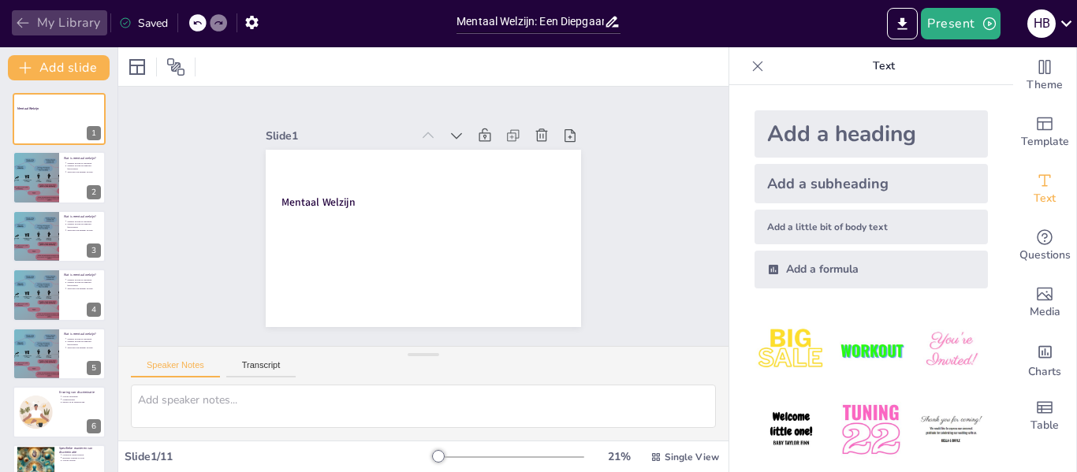
click at [27, 25] on icon "button" at bounding box center [23, 23] width 16 height 16
